Goal: Transaction & Acquisition: Purchase product/service

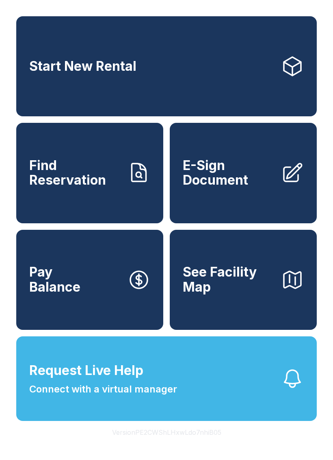
click at [167, 397] on span "Connect with a virtual manager" at bounding box center [103, 389] width 148 height 15
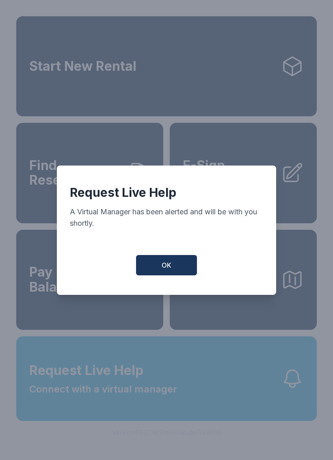
click at [157, 275] on button "OK" at bounding box center [166, 265] width 61 height 20
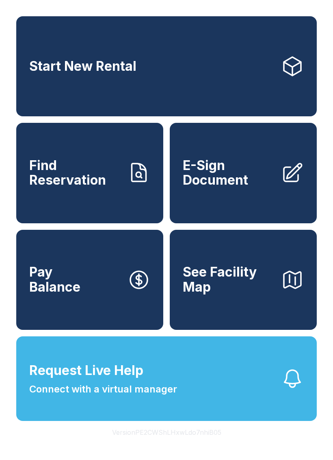
click at [155, 397] on span "Connect with a virtual manager" at bounding box center [103, 389] width 148 height 15
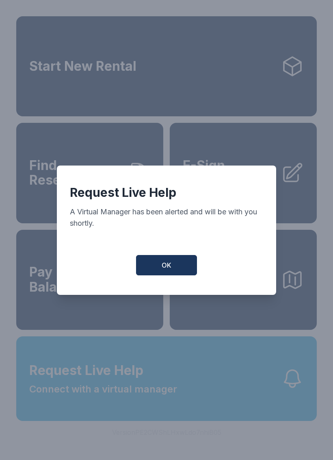
click at [148, 272] on button "OK" at bounding box center [166, 265] width 61 height 20
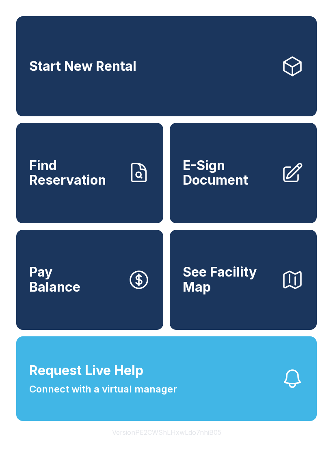
click at [93, 74] on span "Start New Rental" at bounding box center [82, 66] width 107 height 15
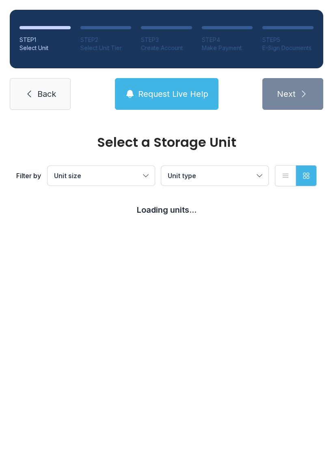
click at [36, 102] on link "Back" at bounding box center [40, 94] width 61 height 32
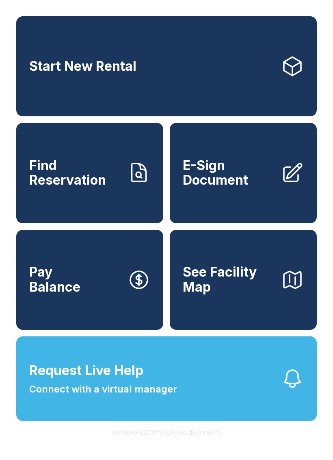
click at [275, 316] on button "See Facility Map" at bounding box center [243, 280] width 147 height 100
click at [196, 78] on link "Start New Rental" at bounding box center [166, 66] width 301 height 100
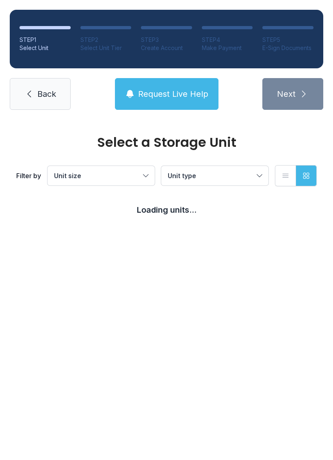
click at [173, 102] on button "Request Live Help" at bounding box center [167, 94] width 104 height 32
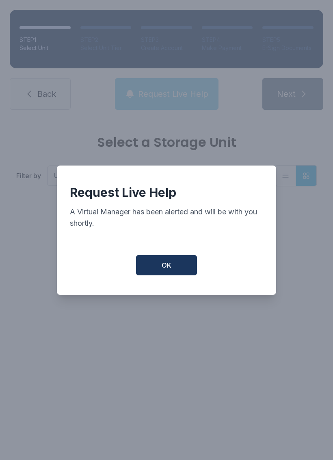
click at [171, 269] on span "OK" at bounding box center [167, 265] width 10 height 10
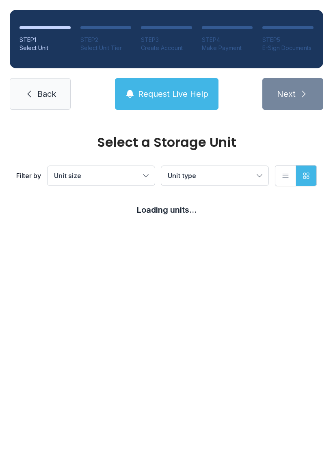
click at [240, 320] on main "Select a Storage Unit Filter by Unit size Unit type List view Grid view Loading…" at bounding box center [166, 290] width 333 height 340
click at [291, 180] on button "List view" at bounding box center [285, 175] width 21 height 21
